Goal: Transaction & Acquisition: Purchase product/service

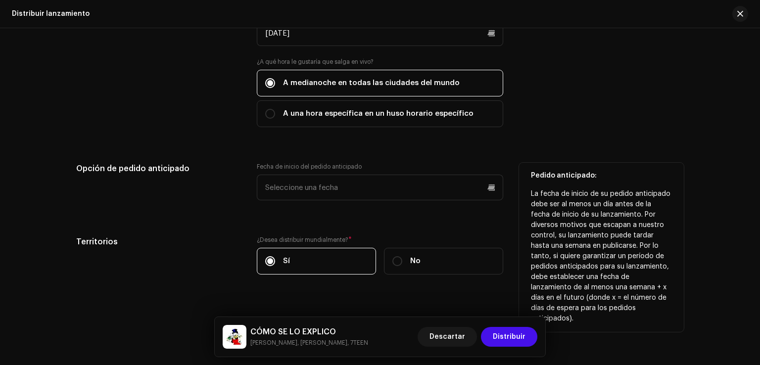
scroll to position [1758, 0]
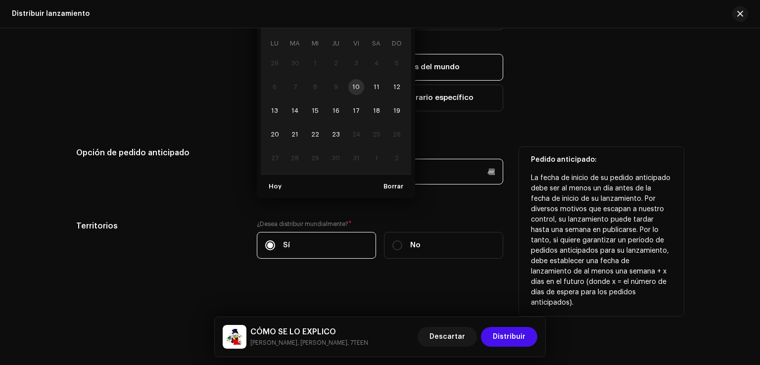
click at [386, 178] on p-datepicker "octubre 2025 LU MA [PERSON_NAME] VI SA DO 29 30 1 2 3 4 5 6 7 8 9 10 11 12 13 1…" at bounding box center [380, 172] width 246 height 26
click at [313, 131] on span "22" at bounding box center [315, 135] width 16 height 16
type input "[DATE]"
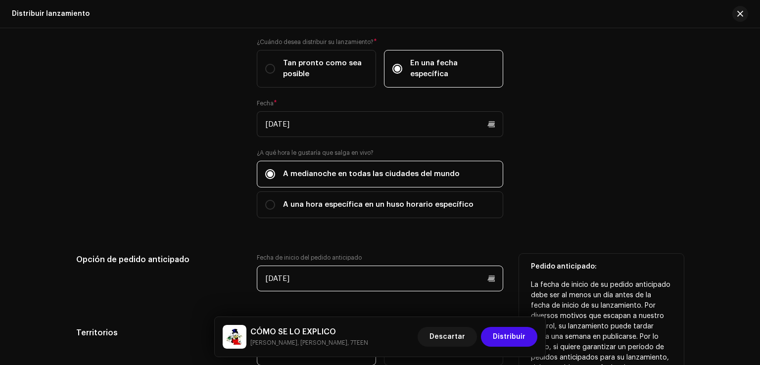
scroll to position [1649, 0]
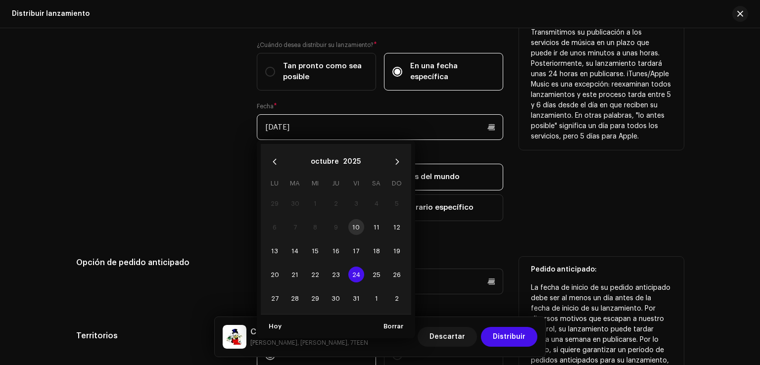
click at [493, 126] on input "[DATE]" at bounding box center [380, 127] width 246 height 26
click at [314, 273] on span "22" at bounding box center [315, 275] width 16 height 16
type input "[DATE]"
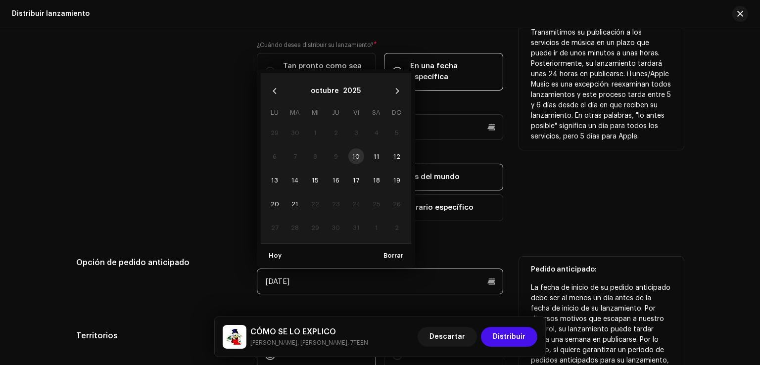
click at [435, 271] on input "[DATE]" at bounding box center [380, 282] width 246 height 26
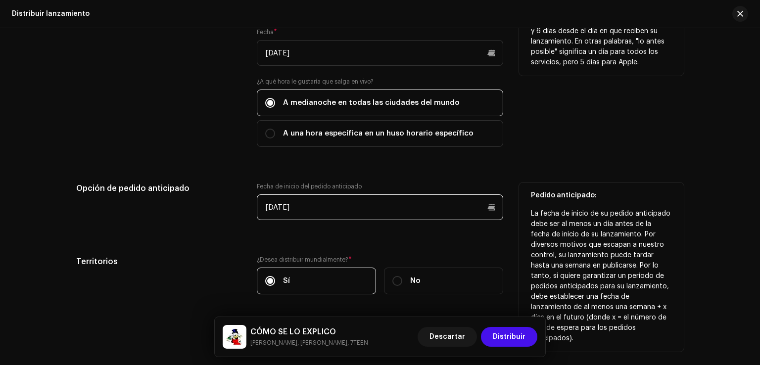
scroll to position [1730, 0]
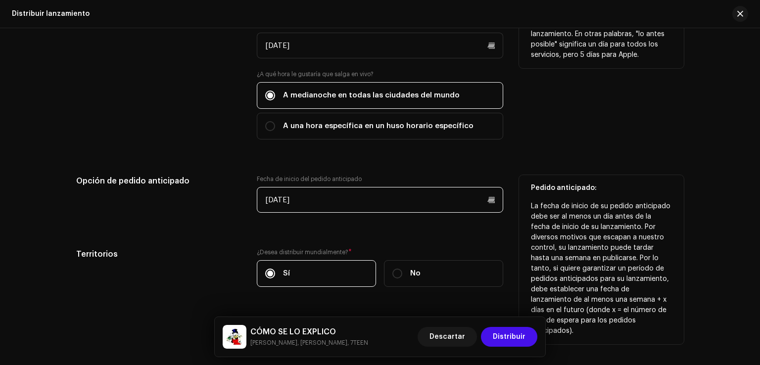
click at [486, 206] on input "[DATE]" at bounding box center [380, 200] width 246 height 26
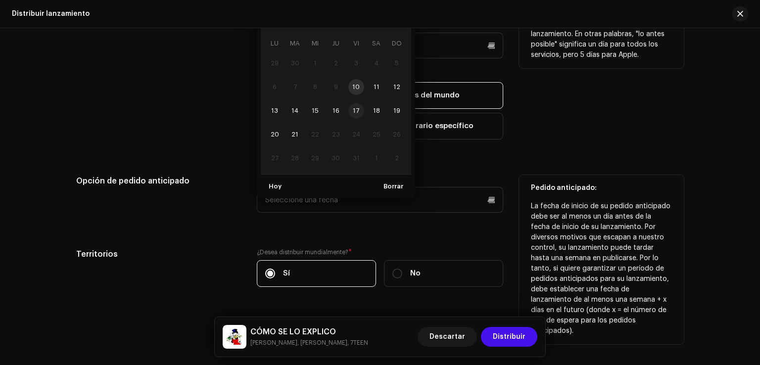
click at [353, 111] on span "17" at bounding box center [356, 111] width 16 height 16
type input "[DATE]"
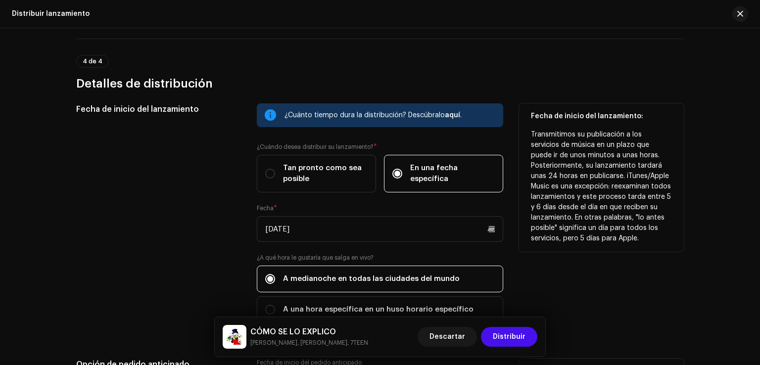
scroll to position [1758, 0]
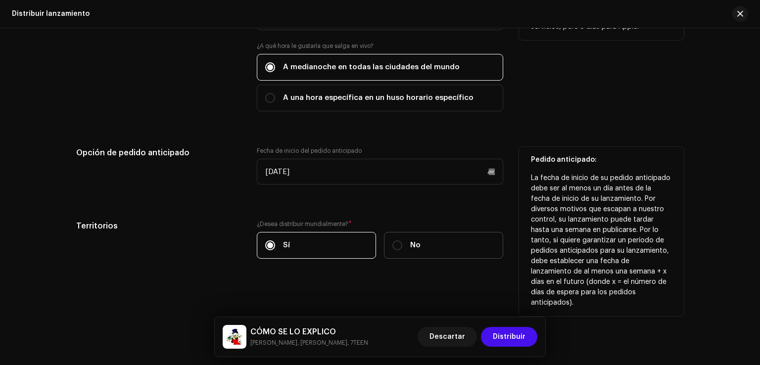
click at [402, 242] on div "No" at bounding box center [406, 245] width 28 height 11
click at [402, 242] on input "No" at bounding box center [397, 245] width 10 height 10
radio input "true"
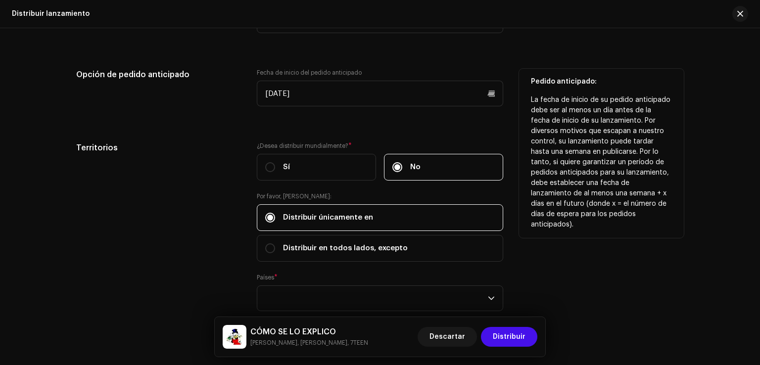
scroll to position [1837, 0]
click at [342, 244] on span "Distribuir en todos lados, excepto" at bounding box center [345, 247] width 125 height 11
click at [275, 244] on input "Distribuir en todos lados, excepto" at bounding box center [270, 248] width 10 height 10
radio input "true"
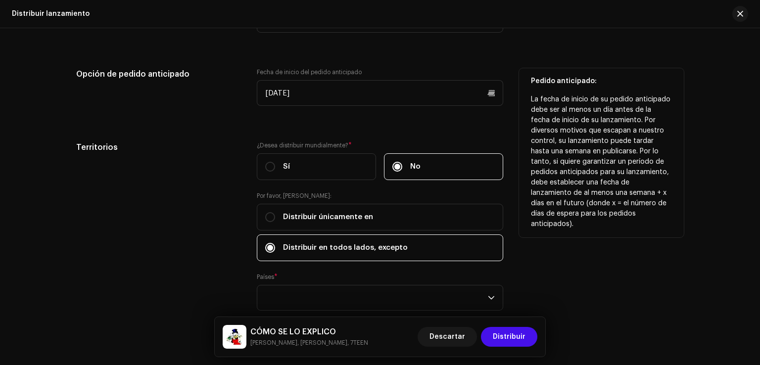
scroll to position [1889, 0]
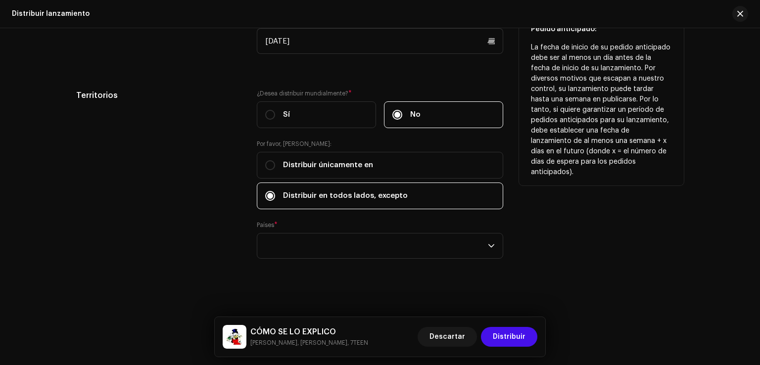
click at [342, 244] on div "empty" at bounding box center [376, 245] width 223 height 25
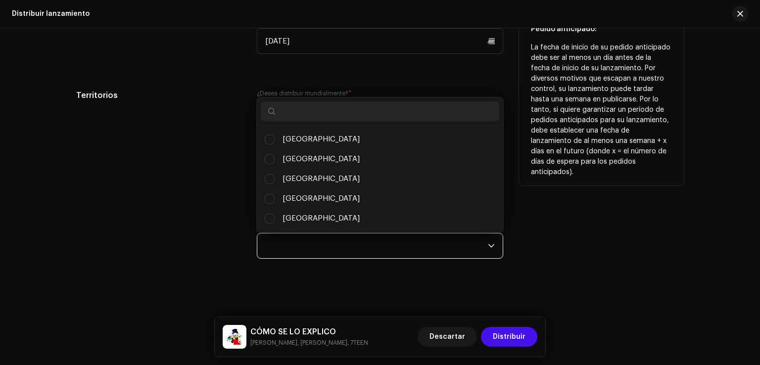
scroll to position [5, 42]
click at [342, 244] on div "empty" at bounding box center [376, 245] width 223 height 25
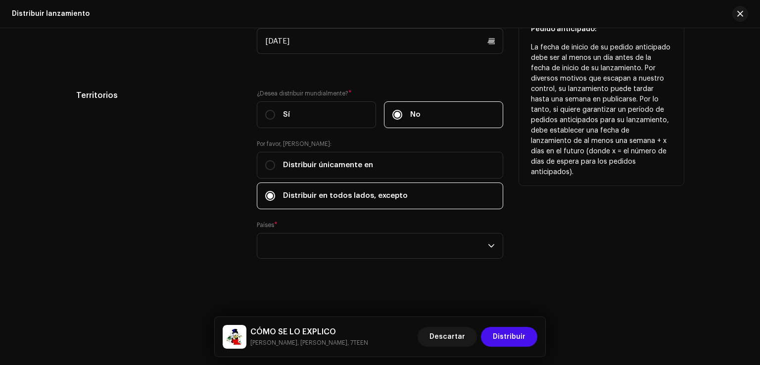
click at [342, 244] on div "empty" at bounding box center [376, 245] width 223 height 25
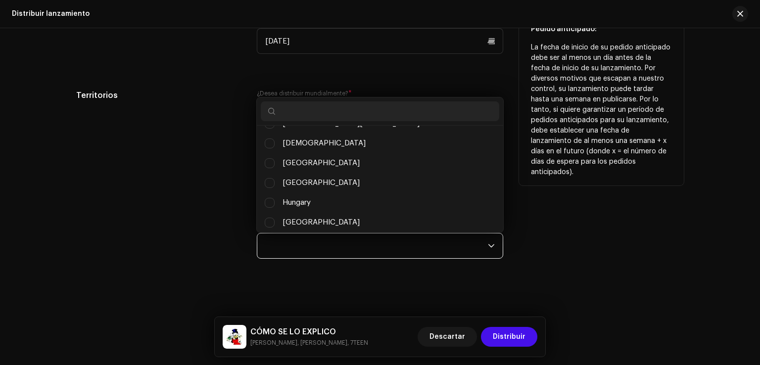
scroll to position [1903, 0]
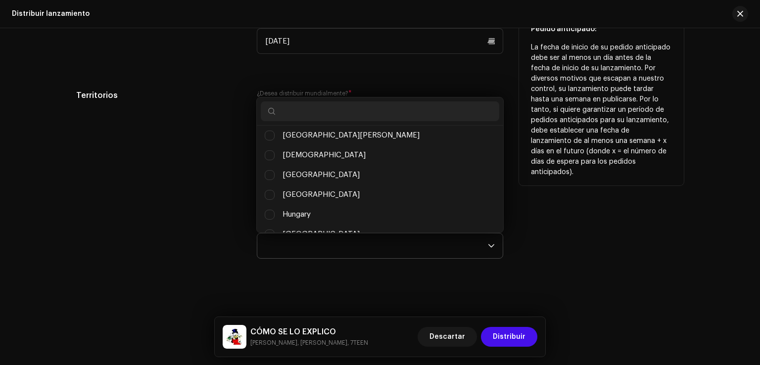
click at [276, 109] on input "text" at bounding box center [380, 111] width 238 height 20
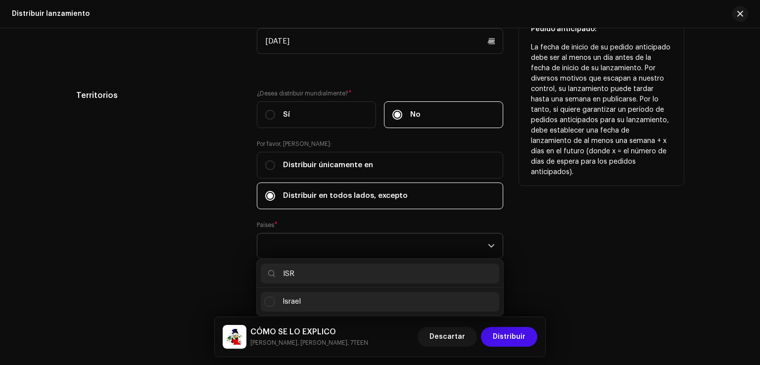
type input "ISR"
click at [283, 300] on span "Israel" at bounding box center [291, 301] width 18 height 11
checkbox input "true"
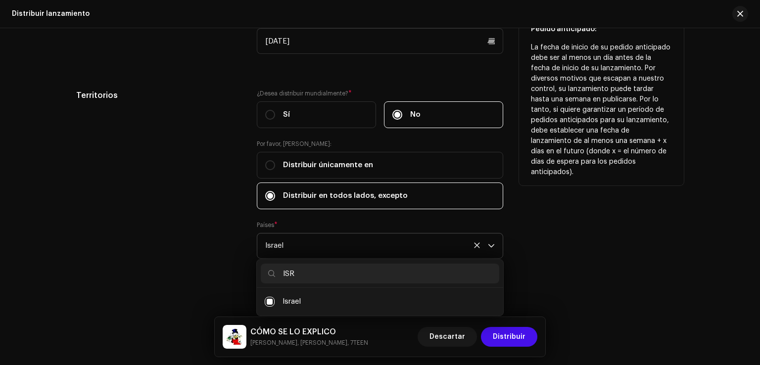
click at [493, 244] on icon at bounding box center [491, 245] width 7 height 7
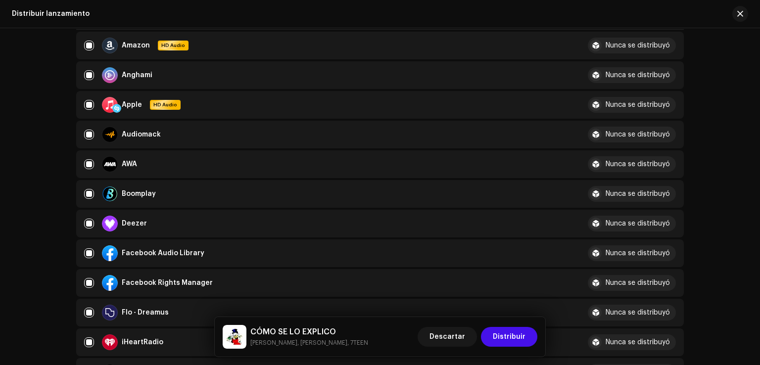
scroll to position [159, 0]
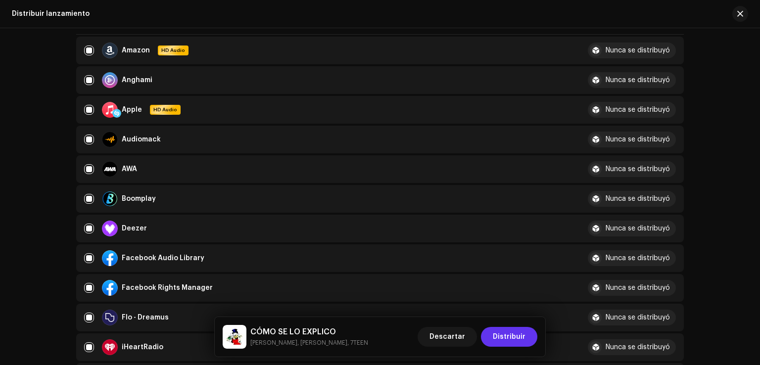
click at [523, 334] on span "Distribuir" at bounding box center [509, 337] width 33 height 20
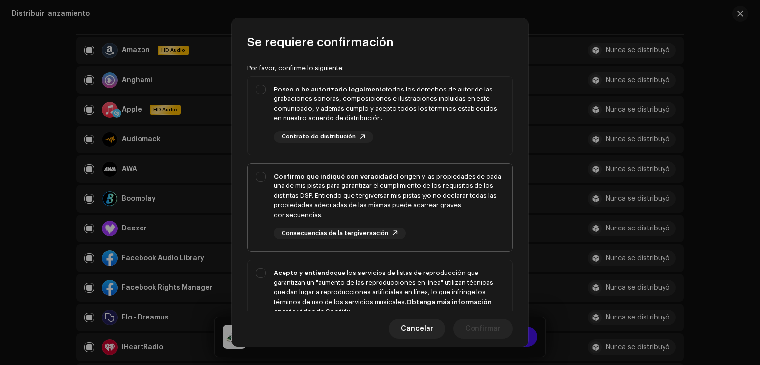
scroll to position [67, 0]
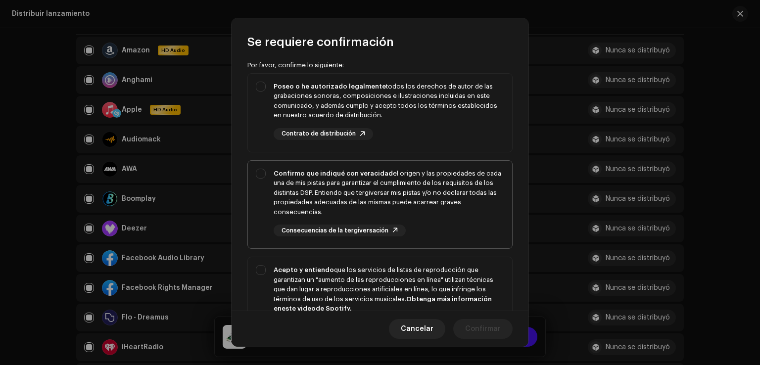
click at [323, 186] on div "Confirmo que indiqué con veracidad el origen y las propiedades de cada una de m…" at bounding box center [388, 193] width 230 height 48
checkbox input "true"
click at [276, 86] on strong "Poseo o he autorizado legalmente" at bounding box center [329, 86] width 112 height 6
checkbox input "true"
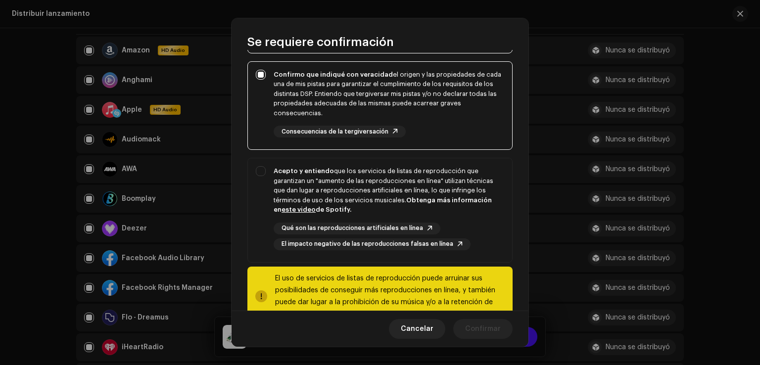
scroll to position [168, 0]
click at [340, 178] on div "Acepto y entiendo que los servicios de listas de reproducción que garantizan un…" at bounding box center [388, 189] width 230 height 48
checkbox input "true"
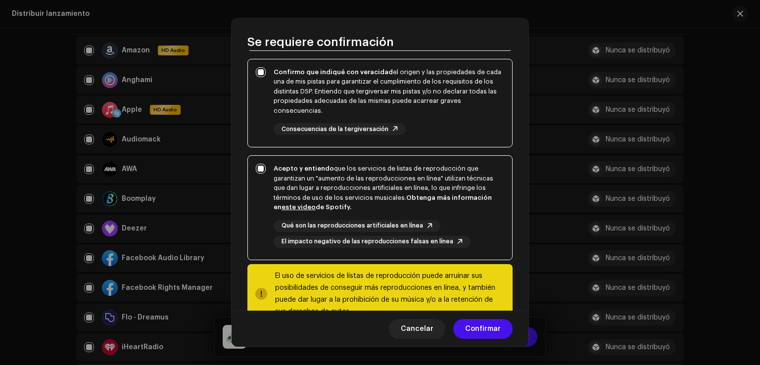
scroll to position [168, 0]
click at [332, 125] on div "Consecuencias de la tergiversación" at bounding box center [339, 130] width 132 height 12
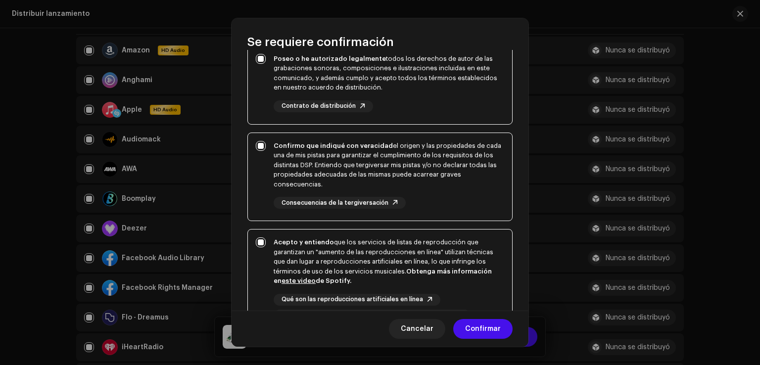
scroll to position [100, 0]
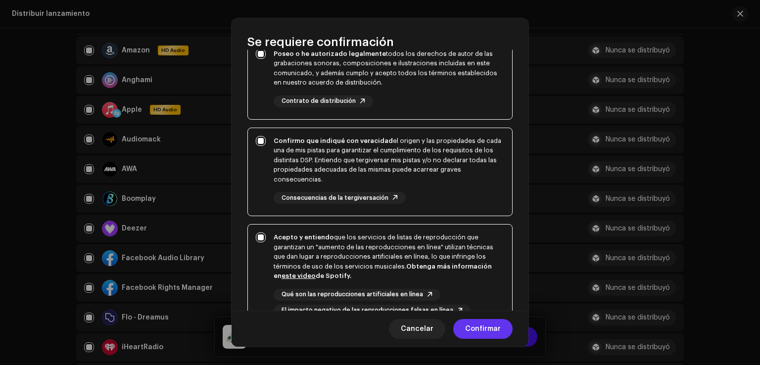
click at [493, 329] on span "Confirmar" at bounding box center [483, 329] width 36 height 20
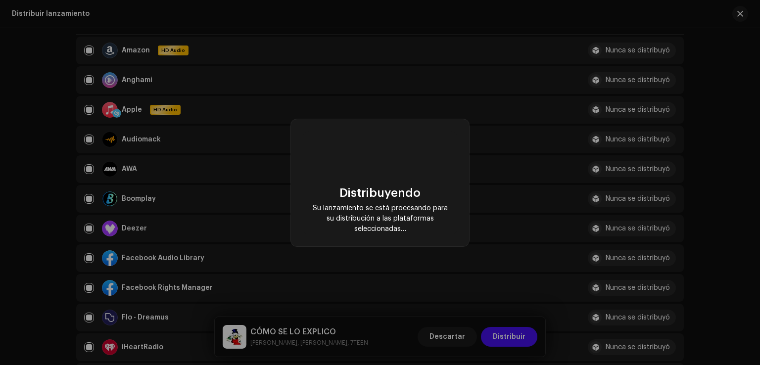
checkbox input "false"
